Goal: Task Accomplishment & Management: Use online tool/utility

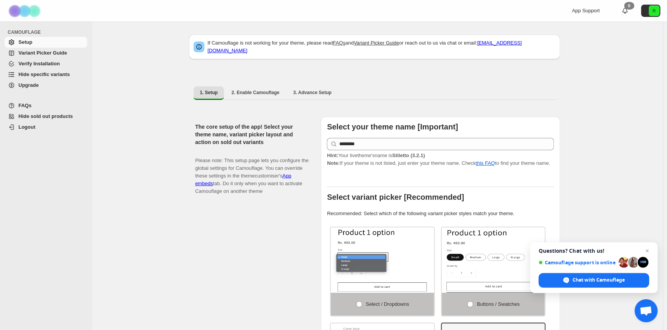
click at [45, 74] on span "Hide specific variants" at bounding box center [44, 75] width 52 height 6
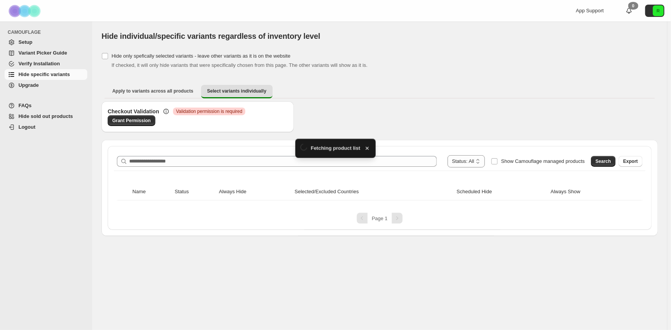
drag, startPoint x: 0, startPoint y: 0, endPoint x: 233, endPoint y: 150, distance: 276.9
click at [233, 150] on div "**********" at bounding box center [380, 188] width 544 height 84
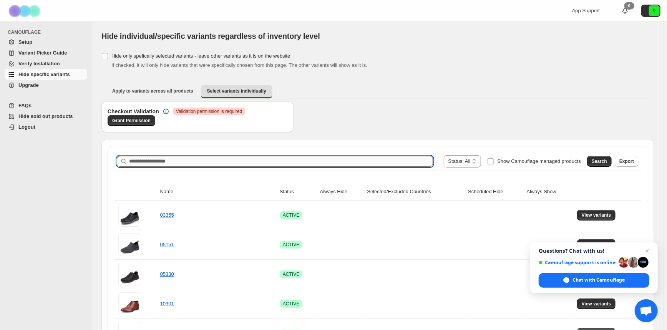
paste input "*****"
type input "*****"
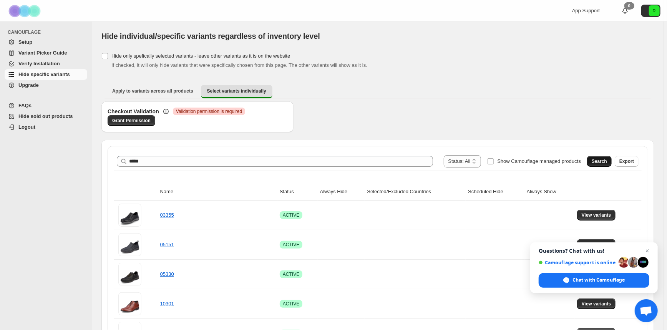
click at [607, 161] on span "Search" at bounding box center [599, 161] width 15 height 6
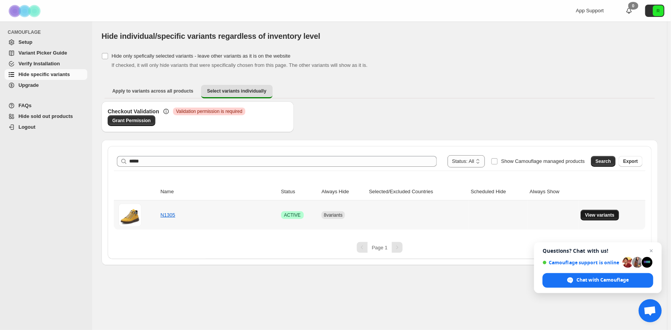
click at [584, 212] on button "View variants" at bounding box center [600, 215] width 39 height 11
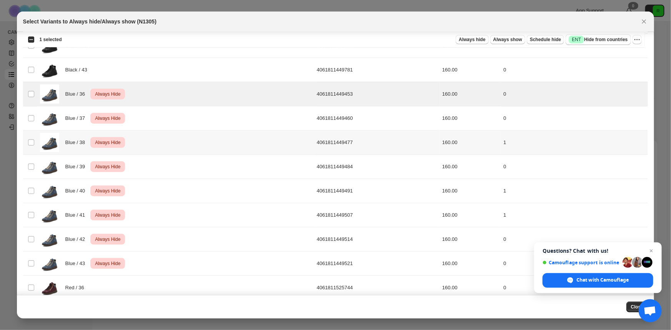
scroll to position [384, 0]
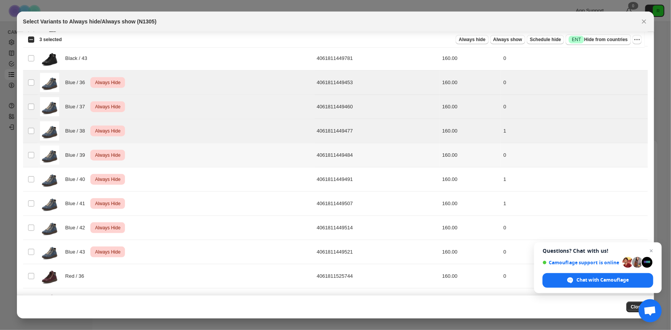
click at [34, 158] on td "Select product variant" at bounding box center [30, 155] width 15 height 24
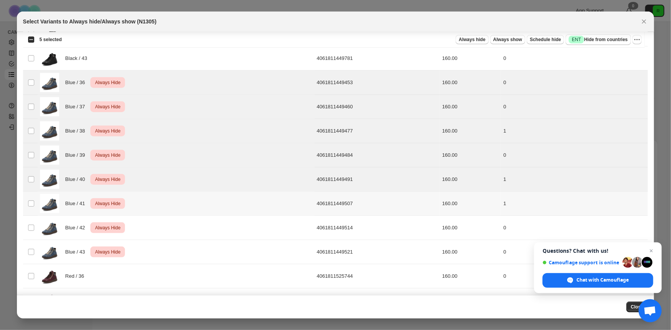
click at [33, 206] on td "Select product variant" at bounding box center [30, 204] width 15 height 24
drag, startPoint x: 34, startPoint y: 223, endPoint x: 34, endPoint y: 235, distance: 11.5
click at [34, 225] on span ":r7:" at bounding box center [31, 228] width 7 height 7
click at [36, 249] on td "Select product variant" at bounding box center [30, 252] width 15 height 24
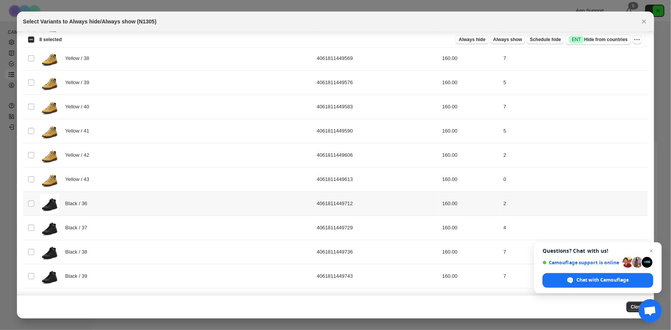
scroll to position [0, 0]
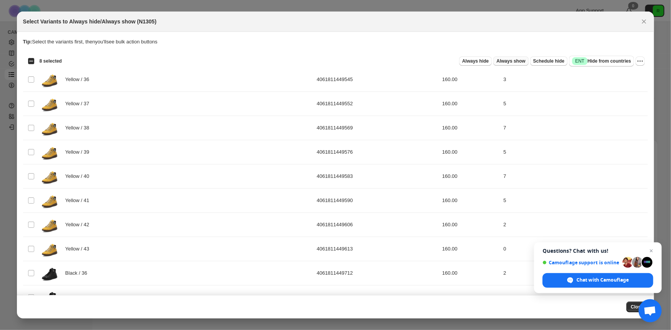
click at [504, 62] on span "Always show" at bounding box center [510, 61] width 29 height 6
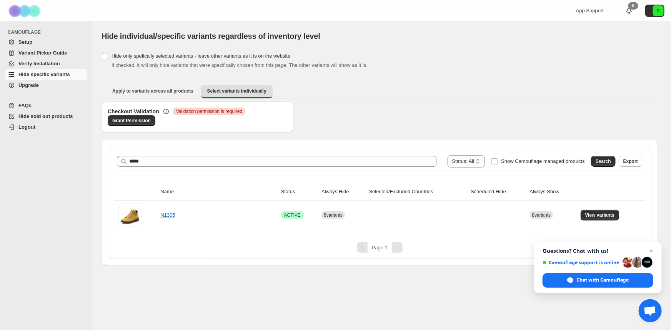
drag, startPoint x: 534, startPoint y: 30, endPoint x: 528, endPoint y: 19, distance: 12.6
click at [534, 31] on div "Hide individual/specific variants regardless of inventory level" at bounding box center [379, 36] width 556 height 11
